Goal: Find contact information: Find contact information

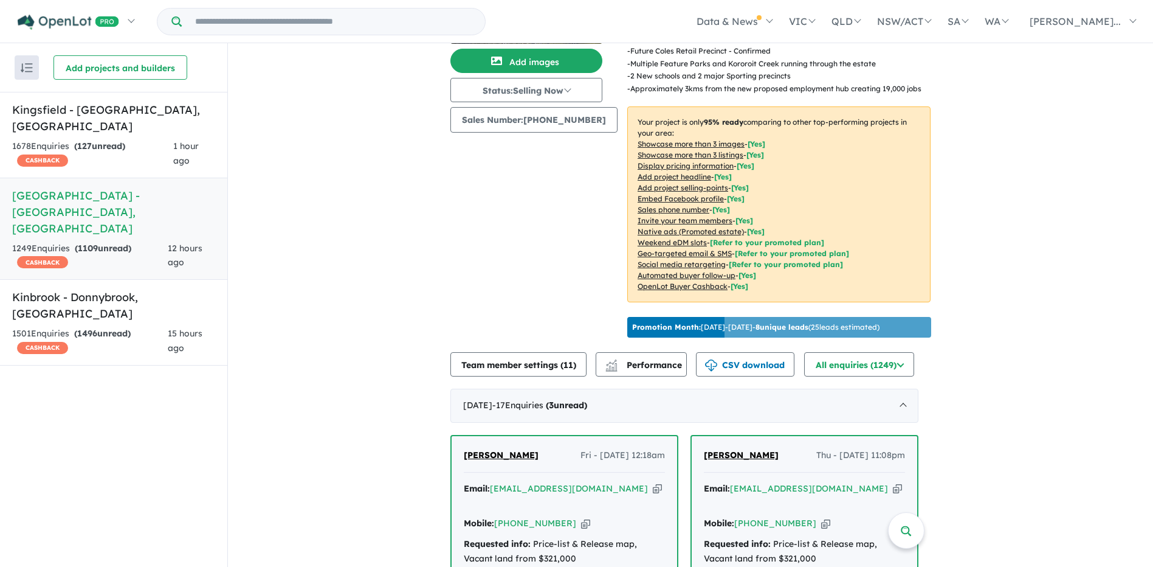
scroll to position [365, 0]
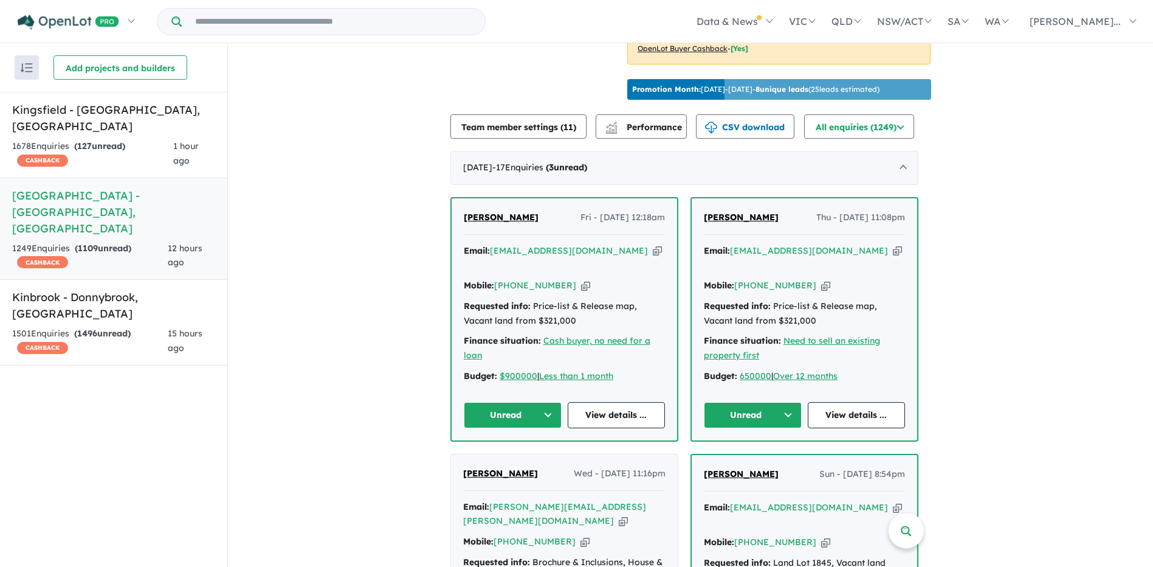
click at [770, 402] on button "Unread" at bounding box center [753, 415] width 98 height 26
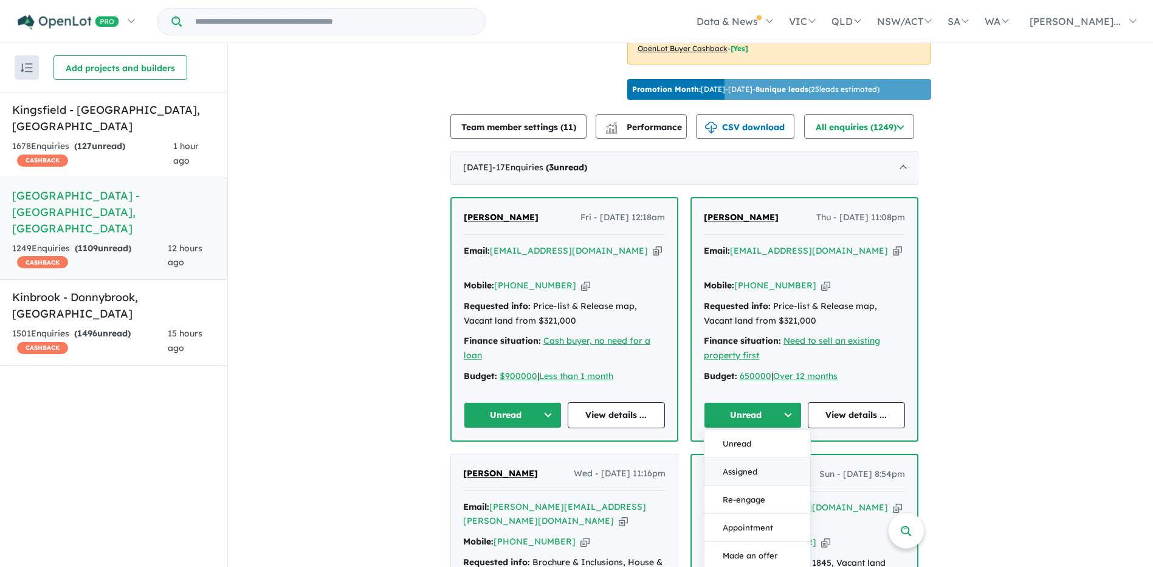
click at [773, 458] on button "Assigned" at bounding box center [758, 472] width 106 height 28
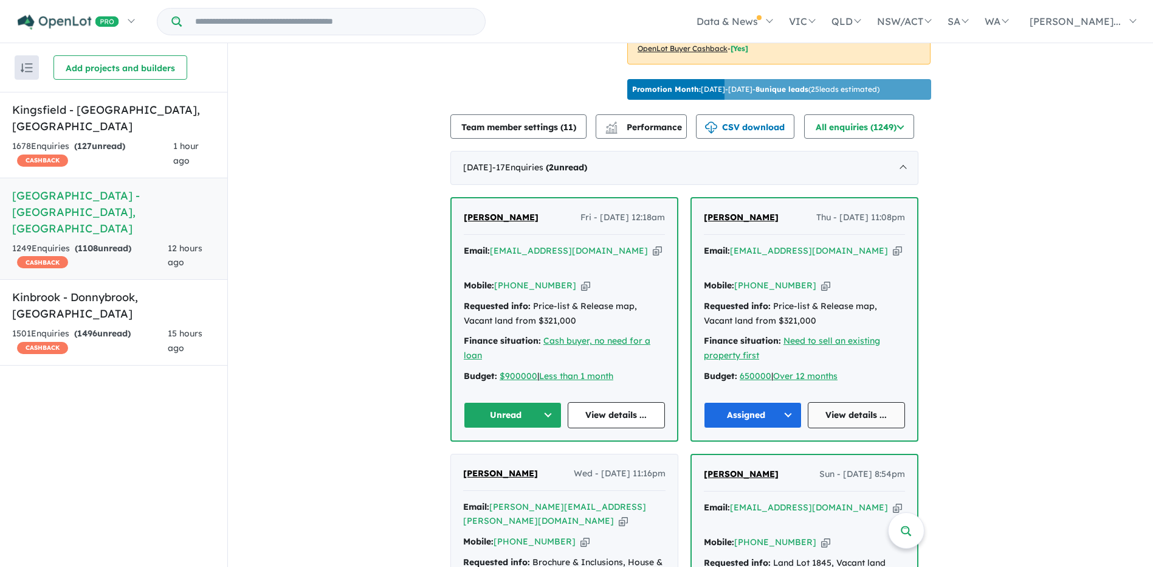
click at [858, 402] on link "View details ..." at bounding box center [857, 415] width 98 height 26
drag, startPoint x: 293, startPoint y: 273, endPoint x: 358, endPoint y: 273, distance: 64.5
drag, startPoint x: 808, startPoint y: 263, endPoint x: 757, endPoint y: 265, distance: 51.1
click at [757, 278] on div "Mobile: +61 402 985 308 Copied!" at bounding box center [804, 285] width 201 height 15
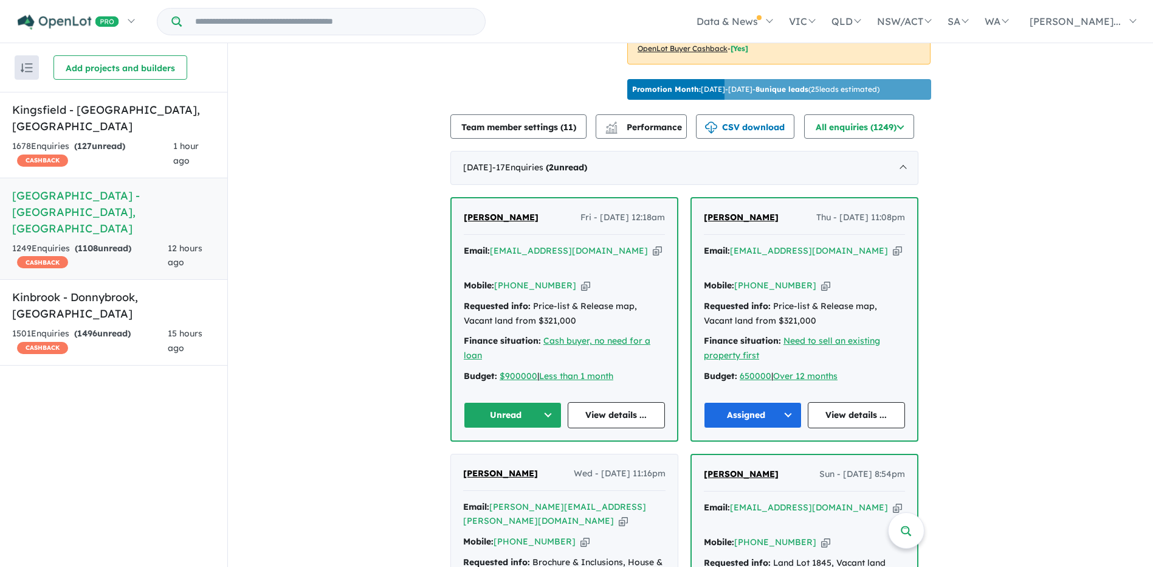
copy link "402 985 308"
drag, startPoint x: 857, startPoint y: 243, endPoint x: 737, endPoint y: 245, distance: 120.4
click at [737, 245] on div "Email: [EMAIL_ADDRESS][DOMAIN_NAME] Copied!" at bounding box center [804, 258] width 201 height 29
copy a%20Deanside%20Village%20-%20Deanside"] "[EMAIL_ADDRESS][DOMAIN_NAME]"
click at [517, 402] on button "Unread" at bounding box center [513, 415] width 98 height 26
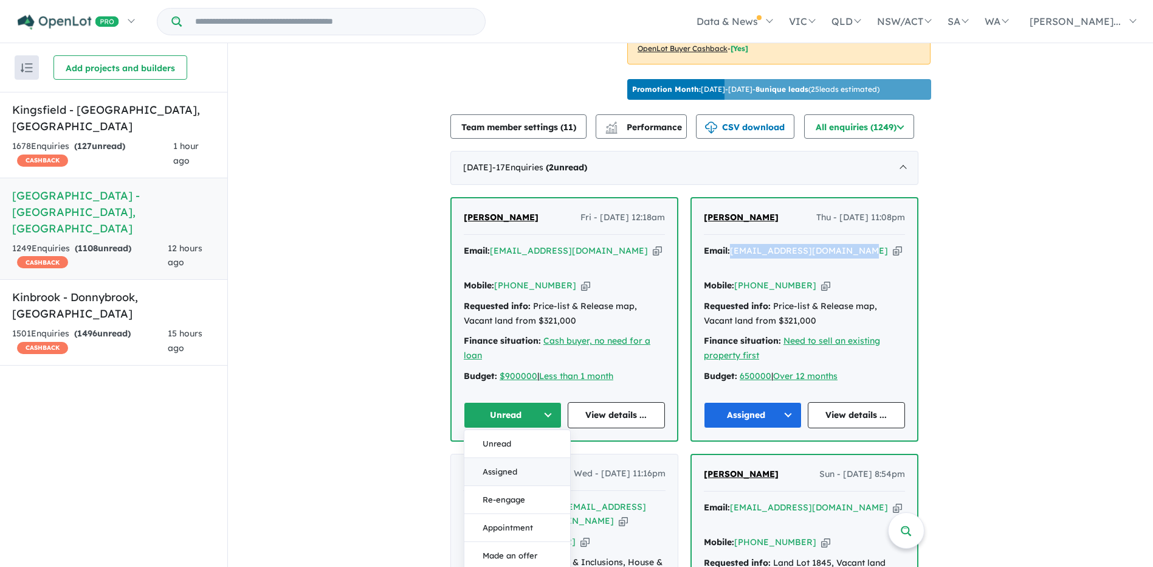
click at [519, 458] on button "Assigned" at bounding box center [518, 472] width 106 height 28
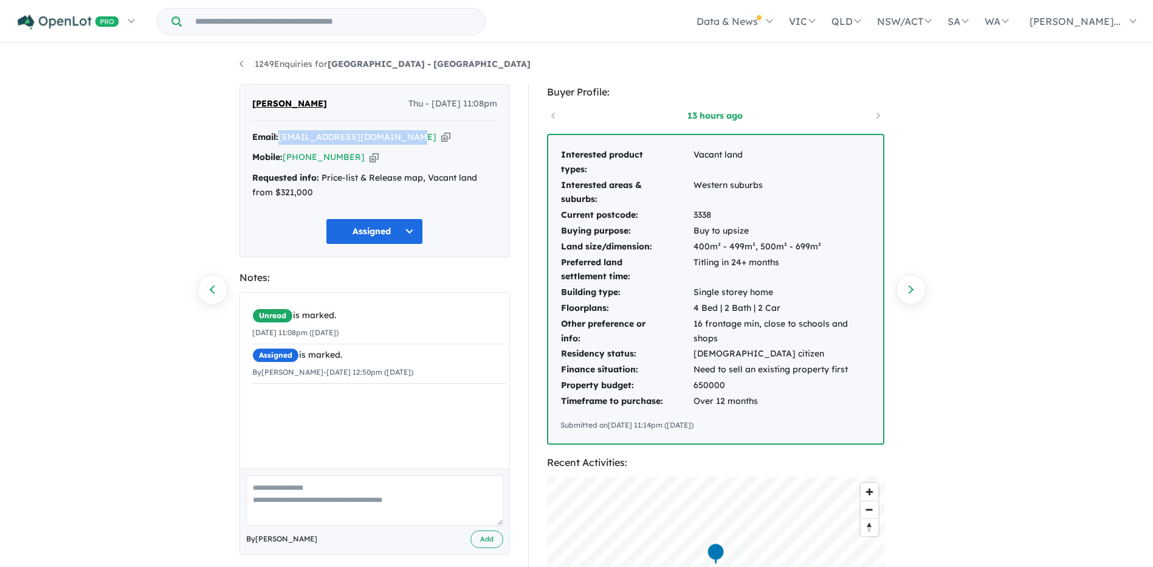
drag, startPoint x: 401, startPoint y: 136, endPoint x: 281, endPoint y: 137, distance: 119.8
click at [281, 137] on div "Email: [EMAIL_ADDRESS][DOMAIN_NAME] Copied!" at bounding box center [374, 137] width 245 height 15
copy a%20Deanside%20Village%20-%20Deanside"] "[EMAIL_ADDRESS][DOMAIN_NAME]"
